Goal: Find specific page/section: Find specific page/section

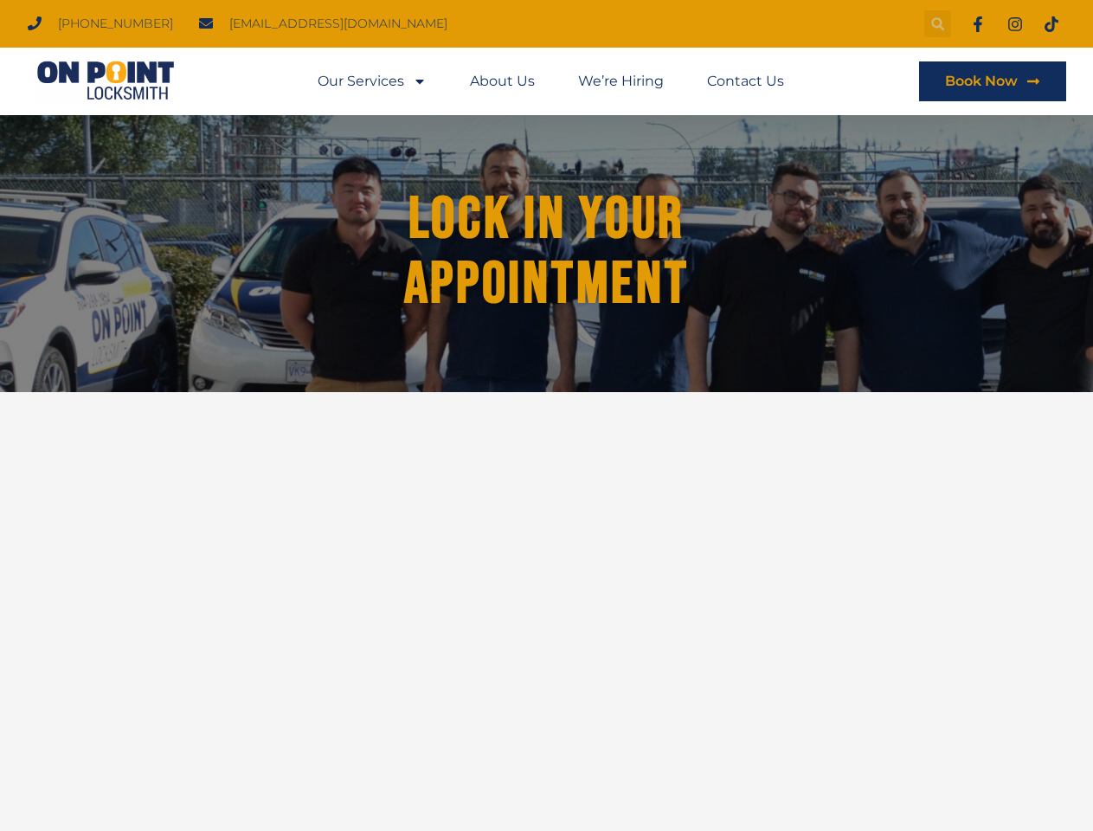
click at [938, 23] on icon "Search" at bounding box center [939, 24] width 14 height 14
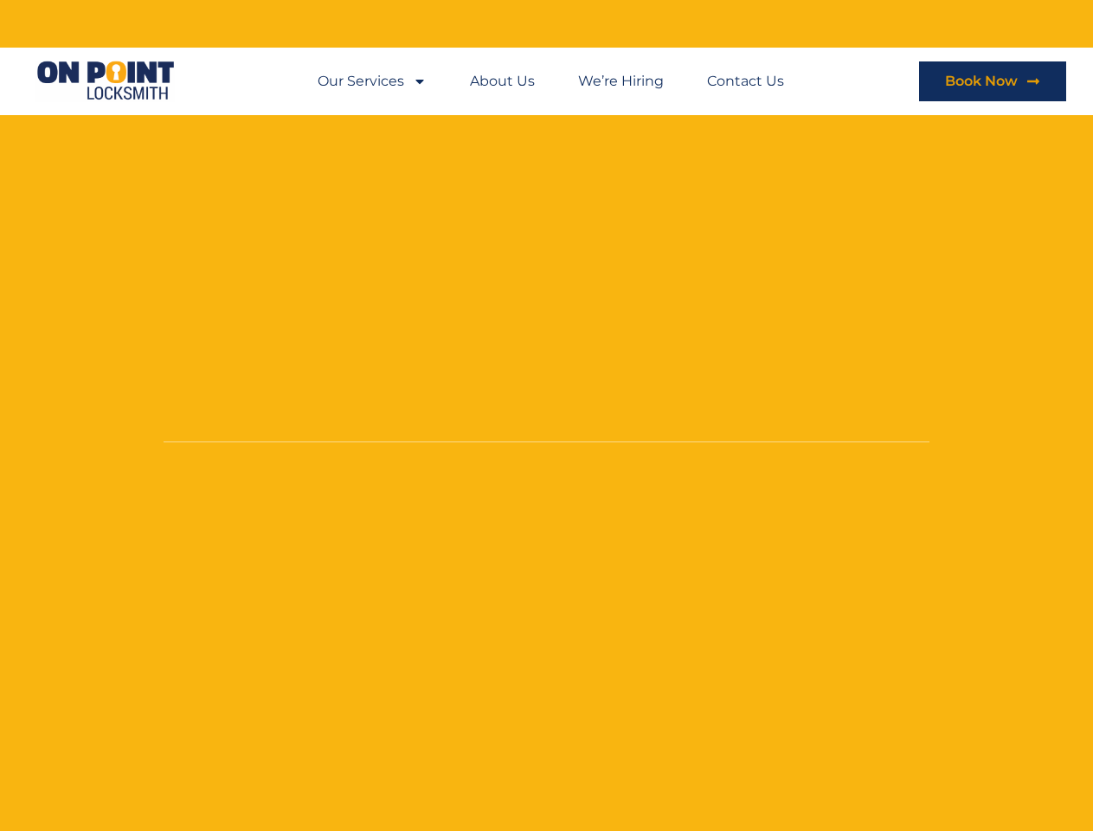
click at [551, 81] on li "About Us" at bounding box center [502, 81] width 108 height 40
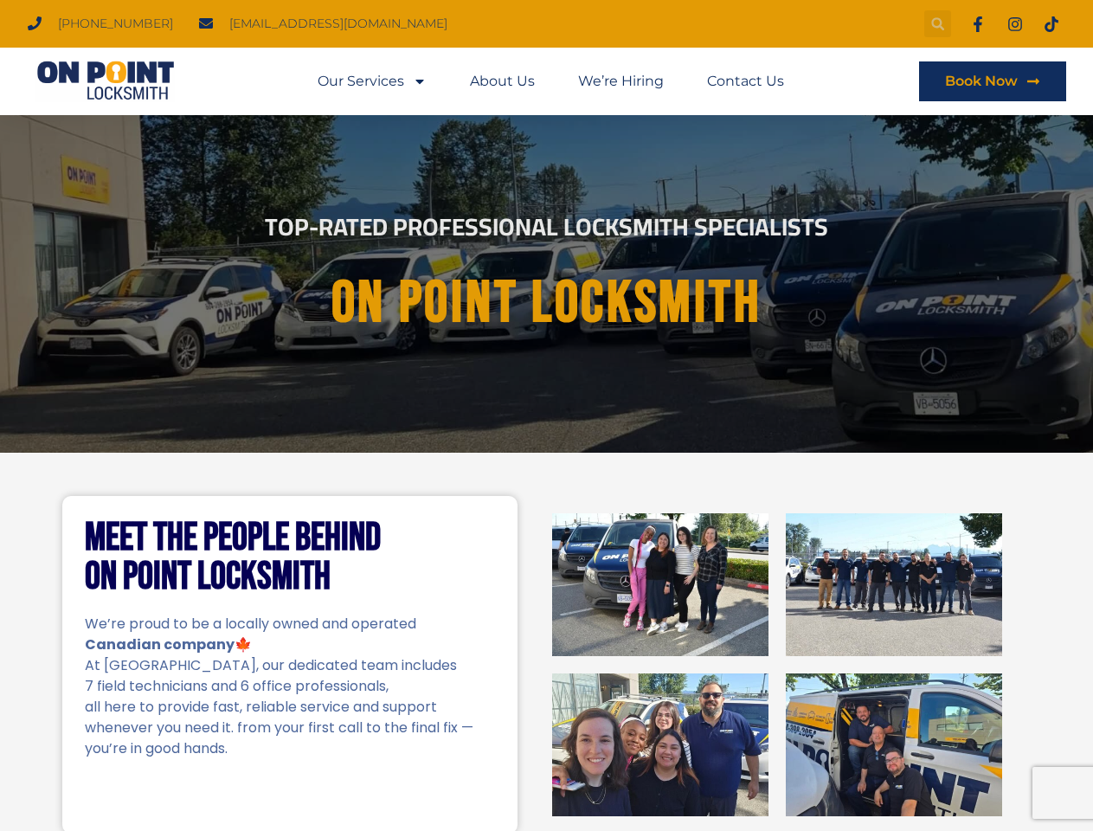
click at [938, 23] on icon "Search" at bounding box center [939, 24] width 14 height 14
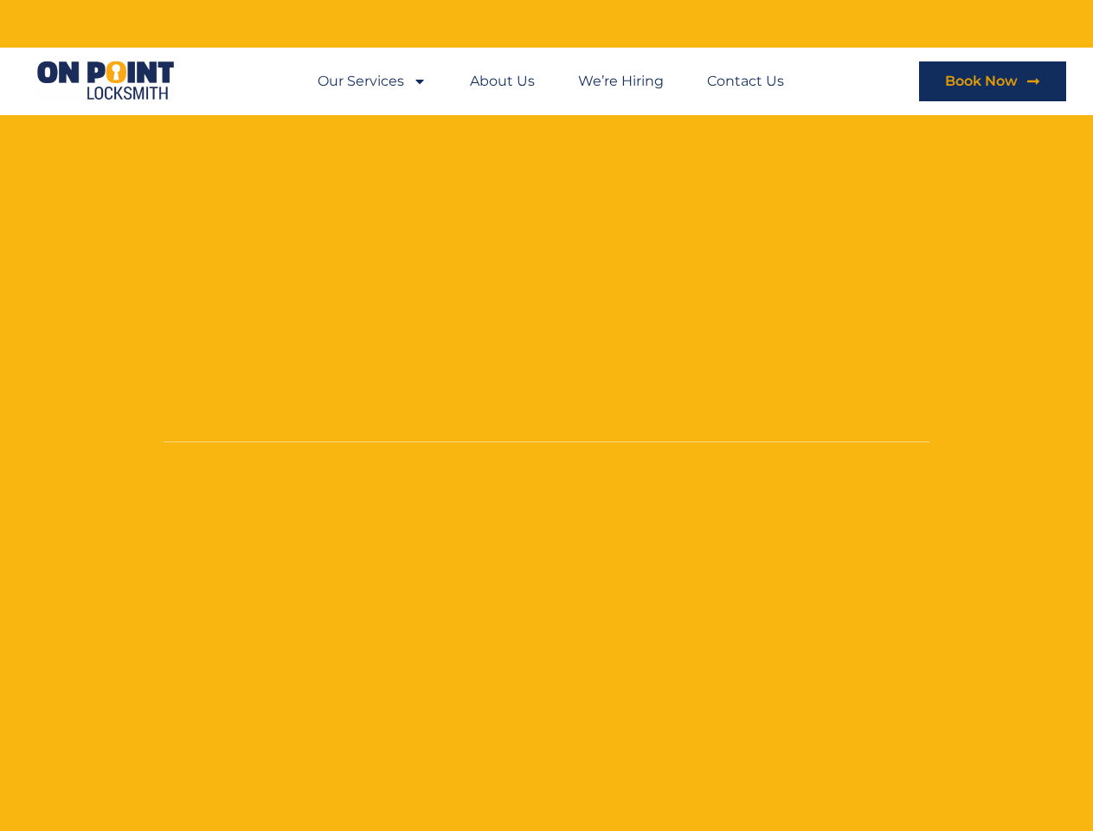
click at [551, 81] on li "About Us" at bounding box center [502, 81] width 108 height 40
